Goal: Task Accomplishment & Management: Manage account settings

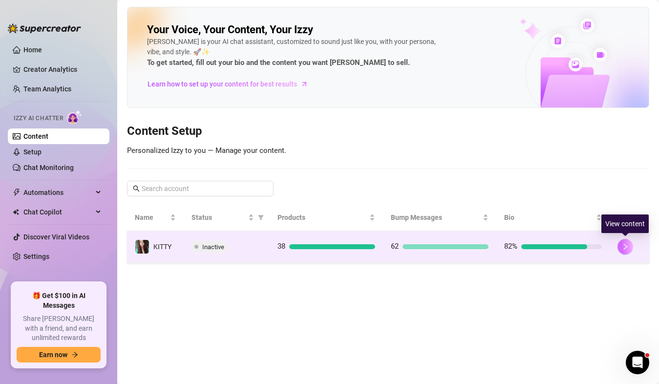
click at [624, 251] on button "button" at bounding box center [626, 247] width 16 height 16
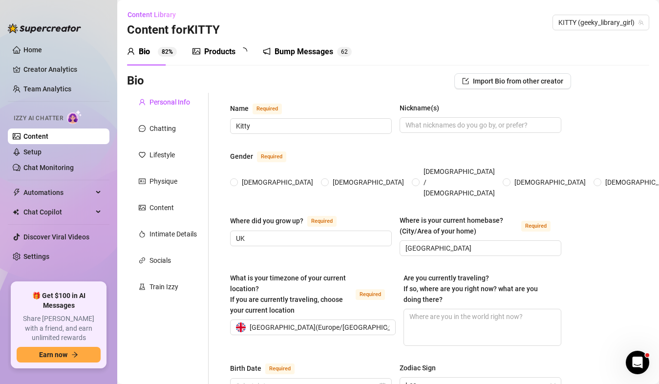
radio input "true"
type input "[DATE]"
click at [169, 132] on div "Chatting" at bounding box center [163, 128] width 26 height 11
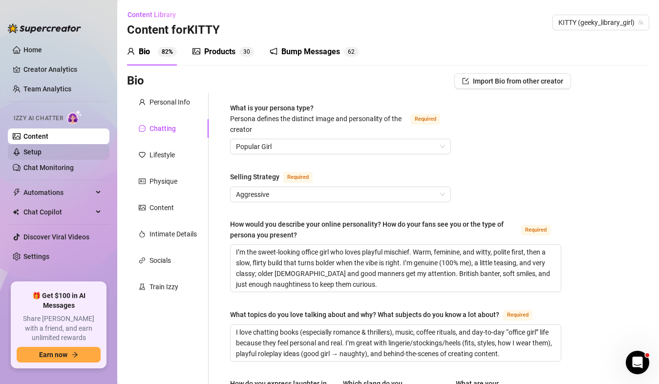
click at [42, 156] on link "Setup" at bounding box center [32, 152] width 18 height 8
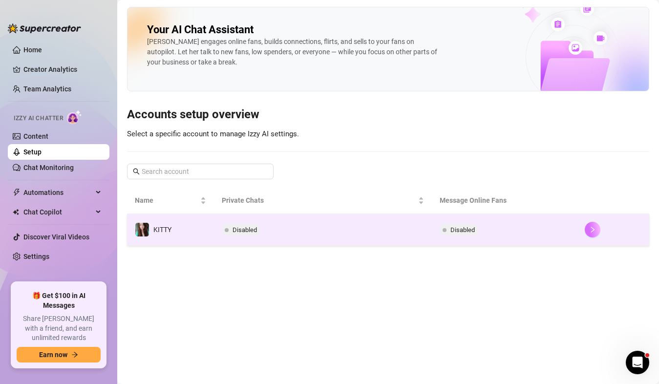
click at [591, 233] on icon "right" at bounding box center [592, 229] width 7 height 7
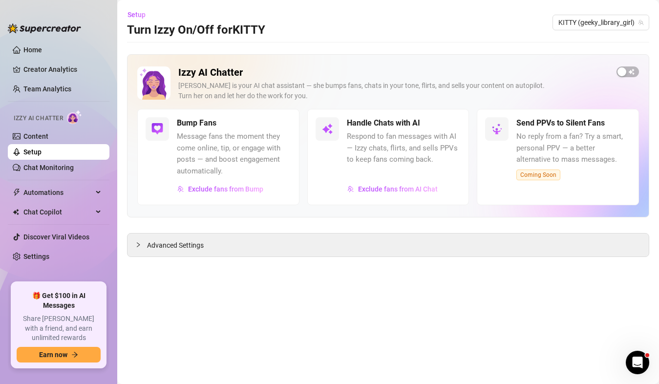
drag, startPoint x: 625, startPoint y: 76, endPoint x: 282, endPoint y: 310, distance: 415.4
click at [282, 310] on main "Setup Turn Izzy On/Off for KITTY KITTY (geeky_library_girl) Izzy AI Chatter [PE…" at bounding box center [388, 192] width 542 height 384
click at [170, 241] on span "Advanced Settings" at bounding box center [175, 245] width 57 height 11
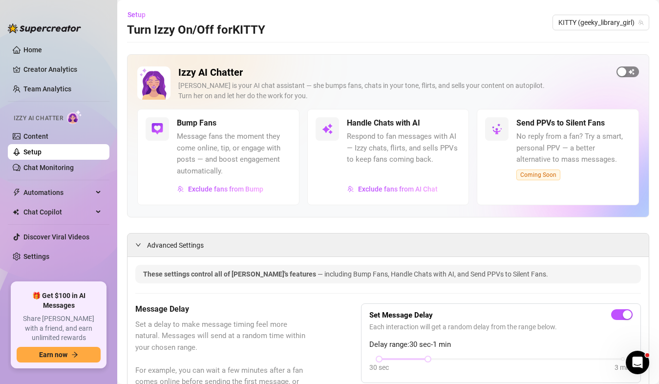
click at [625, 71] on span "button" at bounding box center [628, 71] width 22 height 11
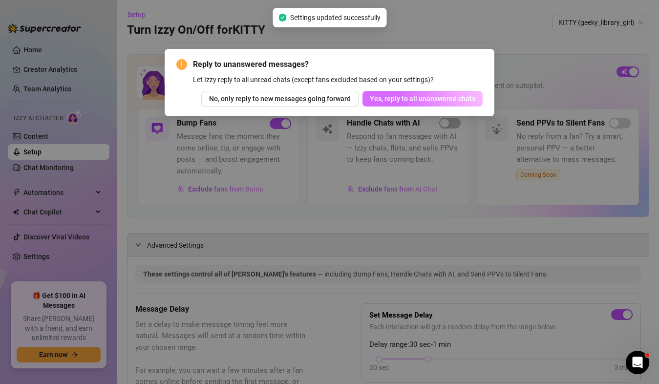
click at [459, 100] on span "Yes, reply to all unanswered chats" at bounding box center [423, 99] width 106 height 8
